Goal: Transaction & Acquisition: Purchase product/service

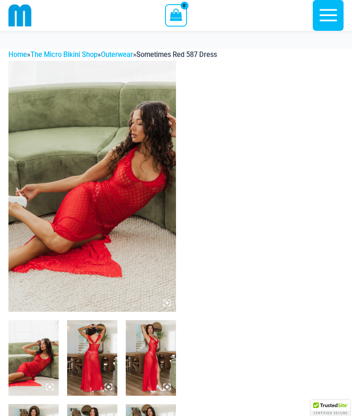
scroll to position [68, 0]
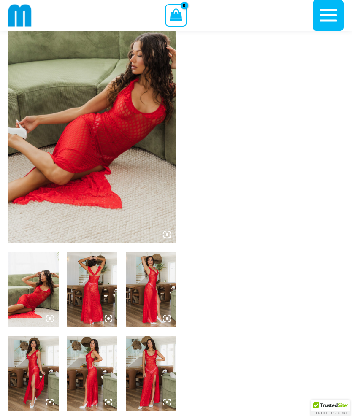
click at [157, 203] on img at bounding box center [92, 118] width 168 height 252
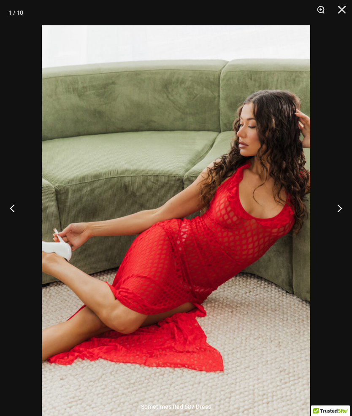
click at [337, 224] on button "Next" at bounding box center [336, 208] width 32 height 42
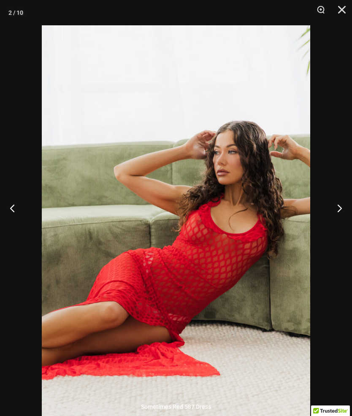
click at [336, 228] on button "Next" at bounding box center [336, 208] width 32 height 42
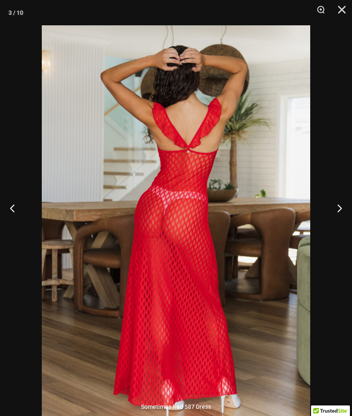
click at [335, 227] on button "Next" at bounding box center [336, 208] width 32 height 42
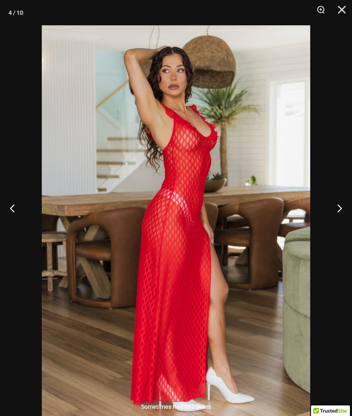
click at [336, 220] on button "Next" at bounding box center [336, 208] width 32 height 42
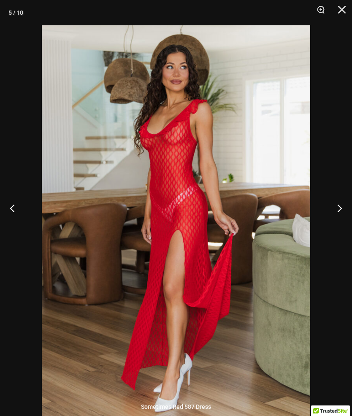
click at [339, 220] on button "Next" at bounding box center [336, 208] width 32 height 42
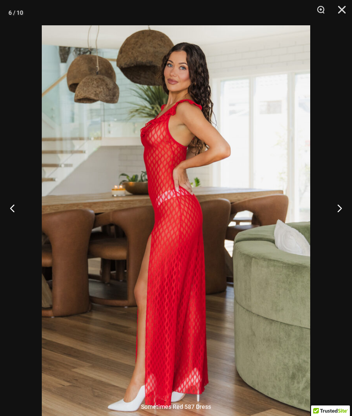
click at [338, 224] on button "Next" at bounding box center [336, 208] width 32 height 42
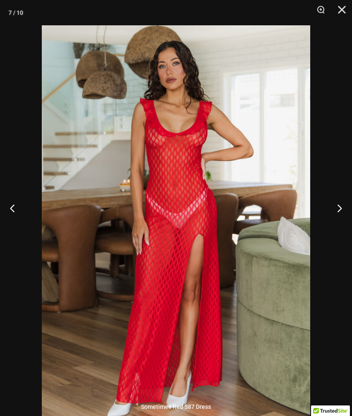
click at [336, 225] on button "Next" at bounding box center [336, 208] width 32 height 42
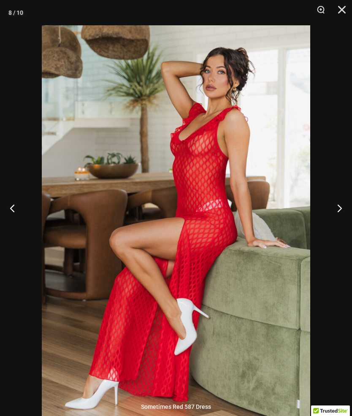
click at [336, 229] on button "Next" at bounding box center [336, 208] width 32 height 42
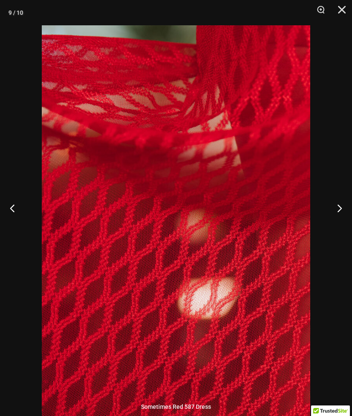
click at [336, 224] on button "Next" at bounding box center [336, 208] width 32 height 42
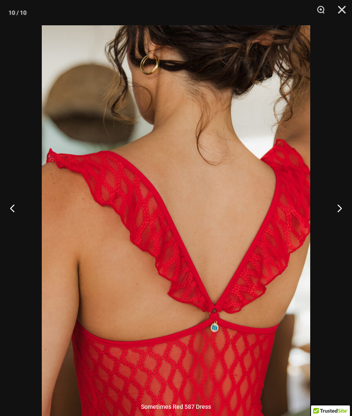
click at [336, 225] on button "Next" at bounding box center [336, 208] width 32 height 42
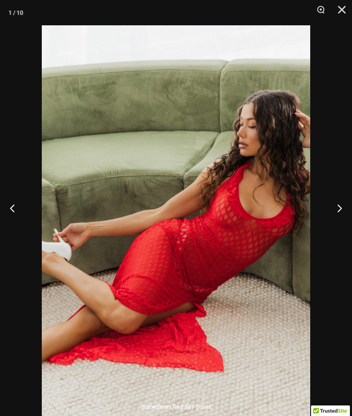
click at [334, 227] on button "Next" at bounding box center [336, 208] width 32 height 42
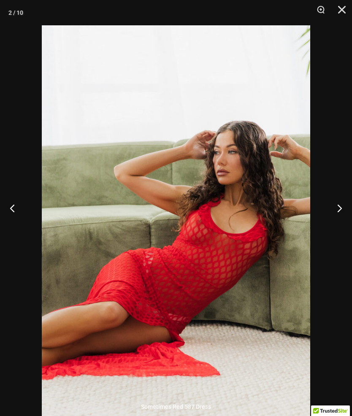
click at [334, 229] on button "Next" at bounding box center [336, 208] width 32 height 42
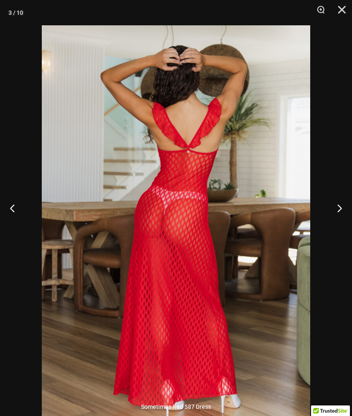
click at [333, 228] on button "Next" at bounding box center [336, 208] width 32 height 42
click at [333, 227] on button "Next" at bounding box center [336, 208] width 32 height 42
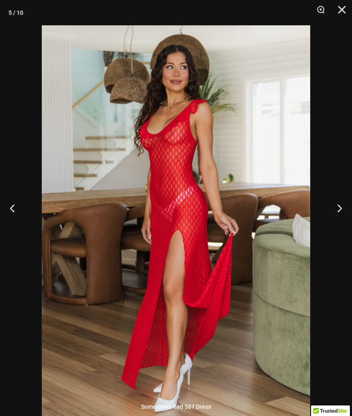
click at [333, 226] on button "Next" at bounding box center [336, 208] width 32 height 42
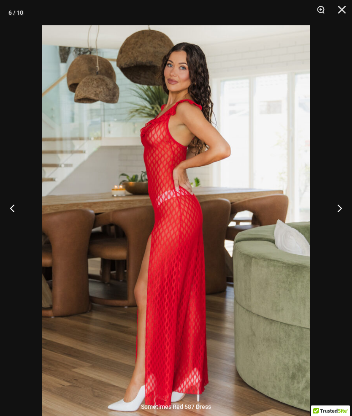
click at [333, 225] on button "Next" at bounding box center [336, 208] width 32 height 42
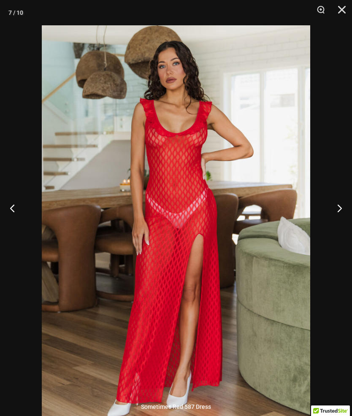
click at [332, 225] on button "Next" at bounding box center [336, 208] width 32 height 42
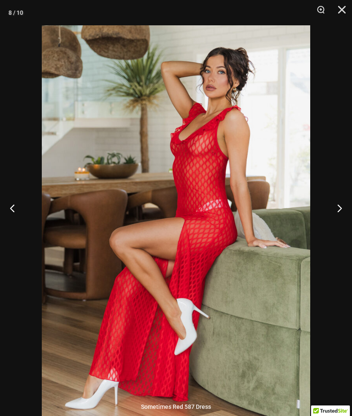
click at [331, 224] on button "Next" at bounding box center [336, 208] width 32 height 42
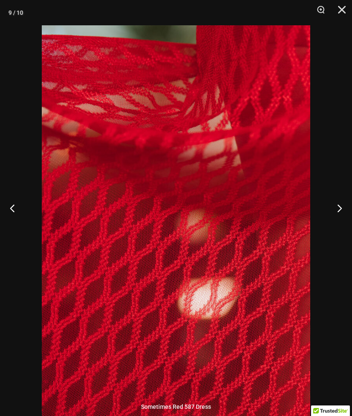
click at [331, 224] on button "Next" at bounding box center [336, 208] width 32 height 42
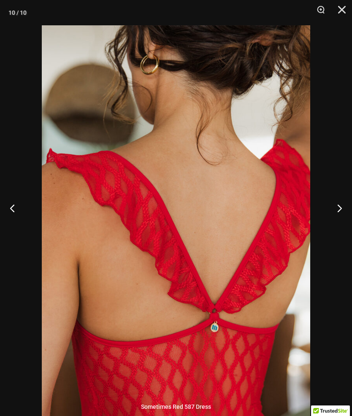
click at [329, 228] on button "Next" at bounding box center [336, 208] width 32 height 42
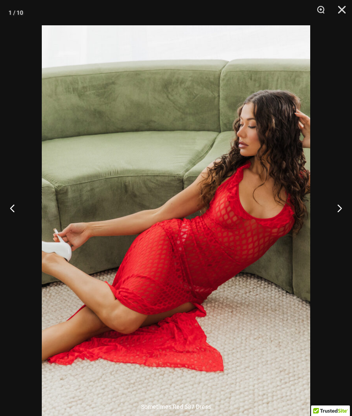
click at [329, 227] on button "Next" at bounding box center [336, 208] width 32 height 42
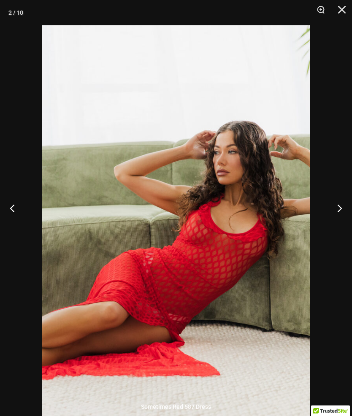
click at [345, 8] on button "Close" at bounding box center [338, 12] width 21 height 25
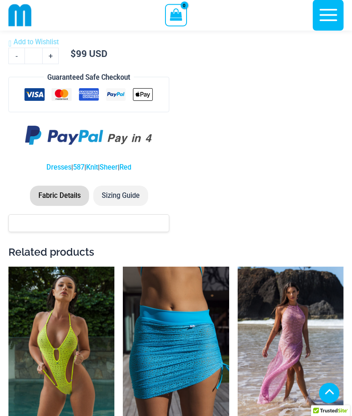
scroll to position [948, 0]
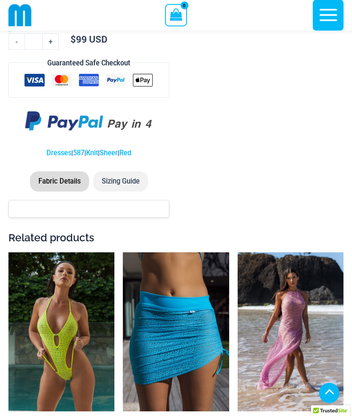
click at [133, 182] on li "Sizing Guide" at bounding box center [120, 182] width 55 height 20
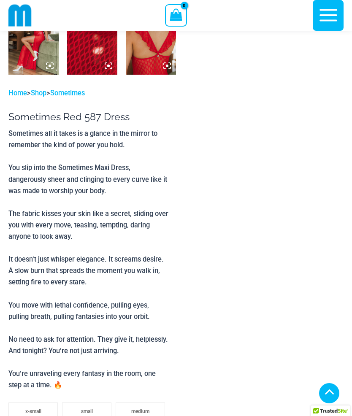
scroll to position [478, 0]
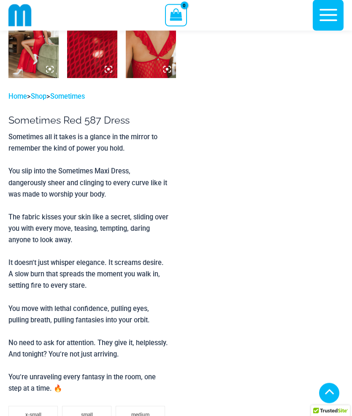
click at [330, 11] on icon "button" at bounding box center [329, 15] width 18 height 12
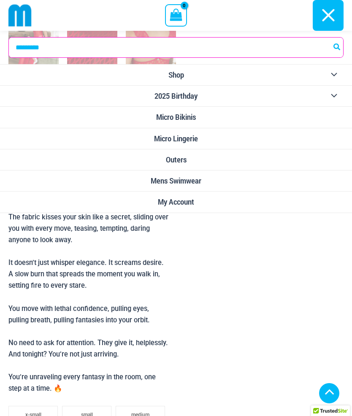
click at [203, 140] on link "Micro Lingerie" at bounding box center [176, 138] width 352 height 21
